Goal: Information Seeking & Learning: Learn about a topic

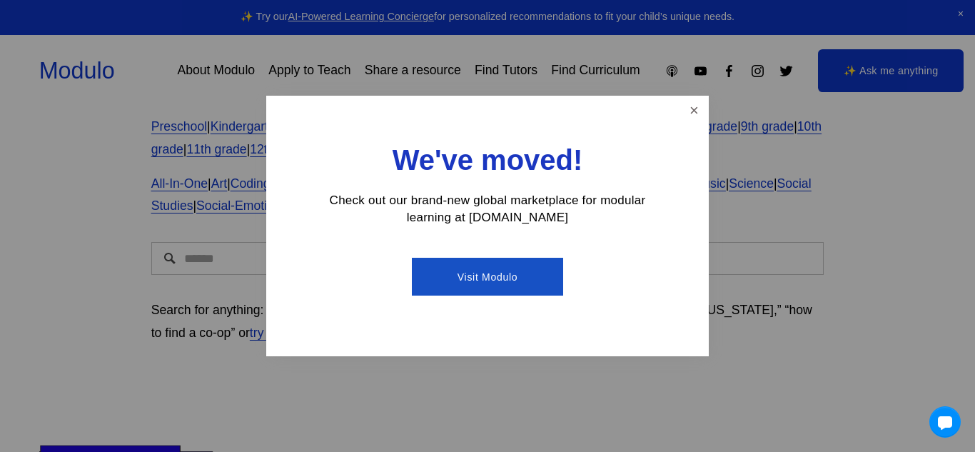
scroll to position [143, 0]
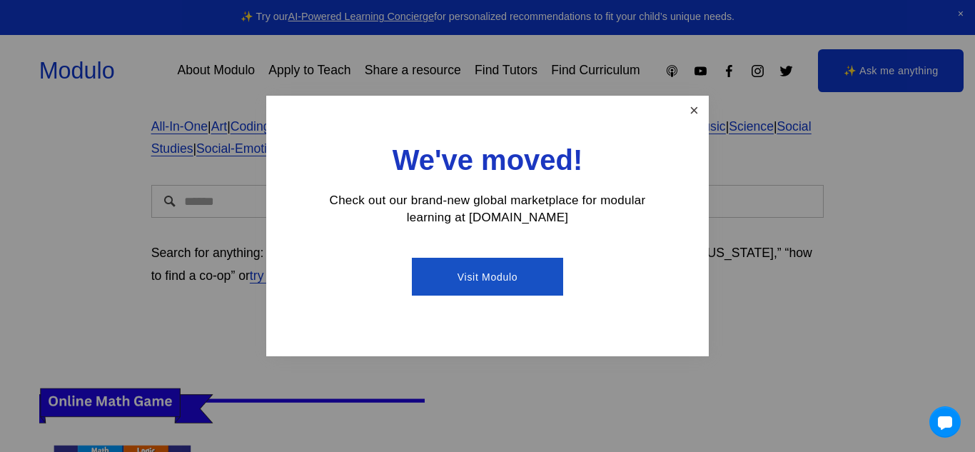
click at [691, 108] on link "Close" at bounding box center [693, 110] width 25 height 25
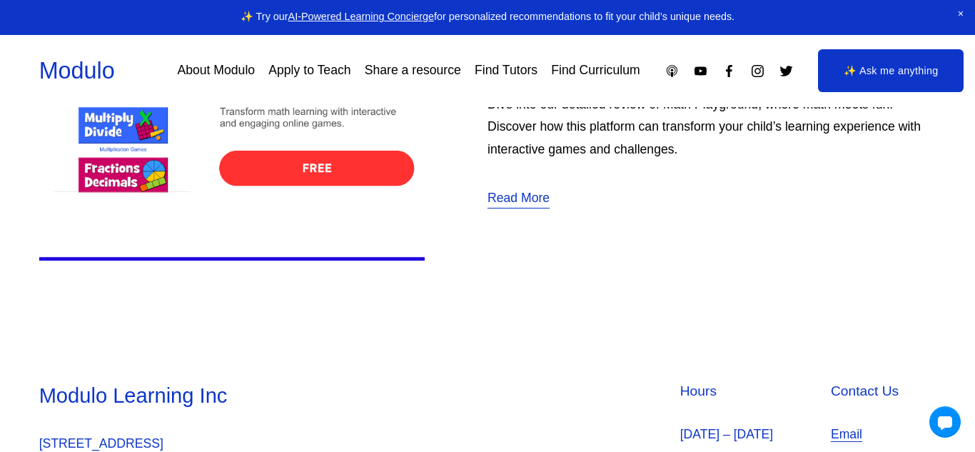
scroll to position [571, 0]
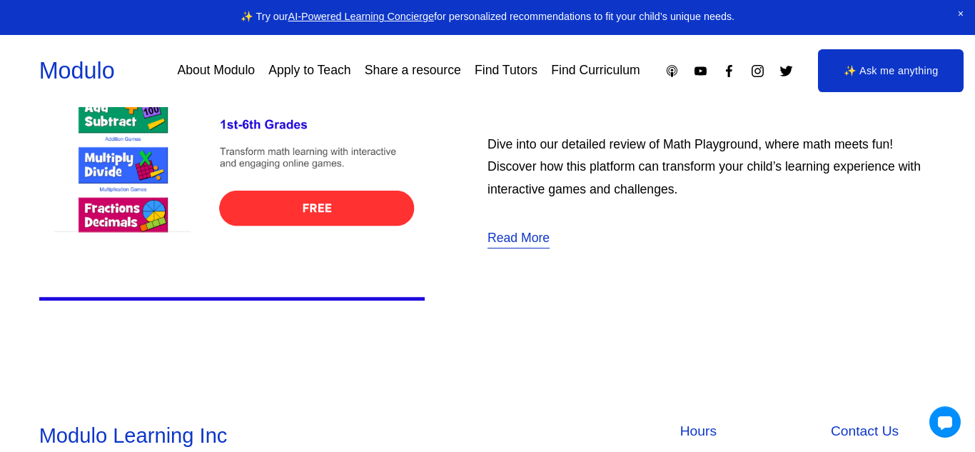
click at [341, 232] on img at bounding box center [231, 135] width 385 height 386
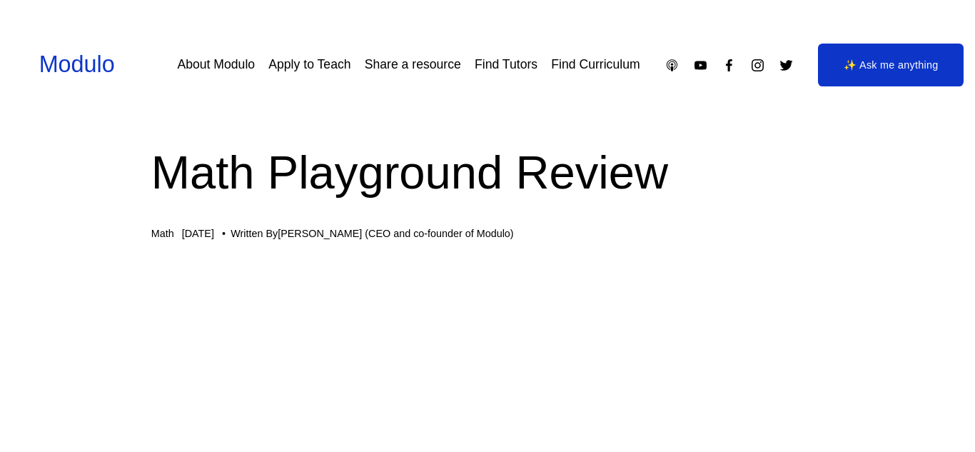
click at [340, 219] on div "Math Playground Review Math [DATE] Written By [PERSON_NAME] (CEO and co-founder…" at bounding box center [487, 190] width 673 height 100
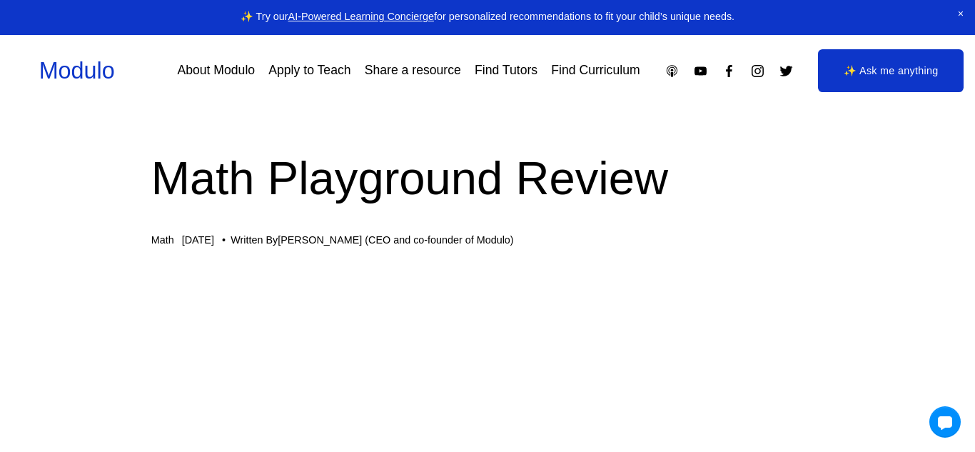
click at [233, 65] on link "About Modulo" at bounding box center [216, 71] width 78 height 25
